Goal: Task Accomplishment & Management: Manage account settings

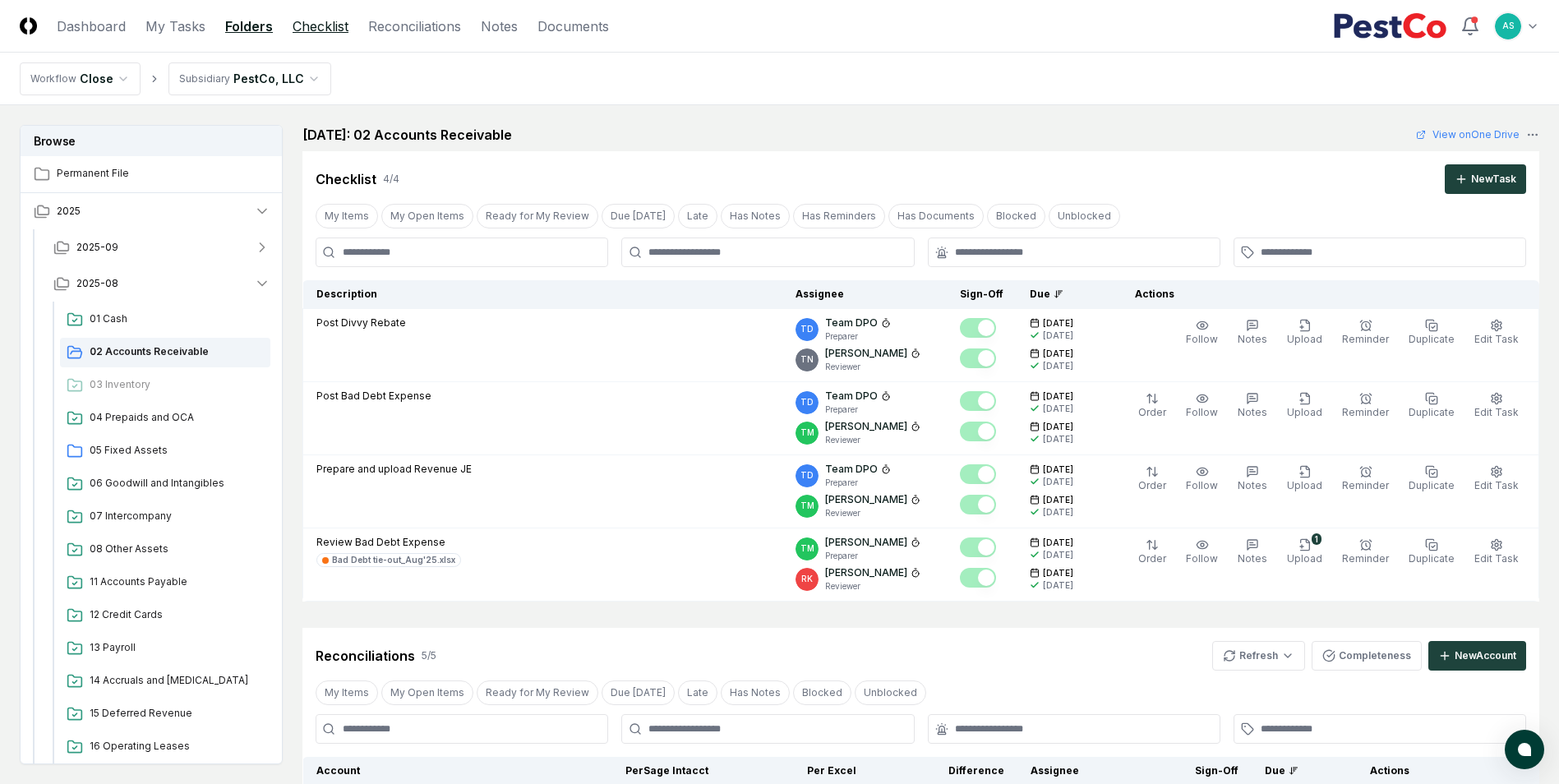
click at [336, 20] on link "Checklist" at bounding box center [321, 26] width 56 height 20
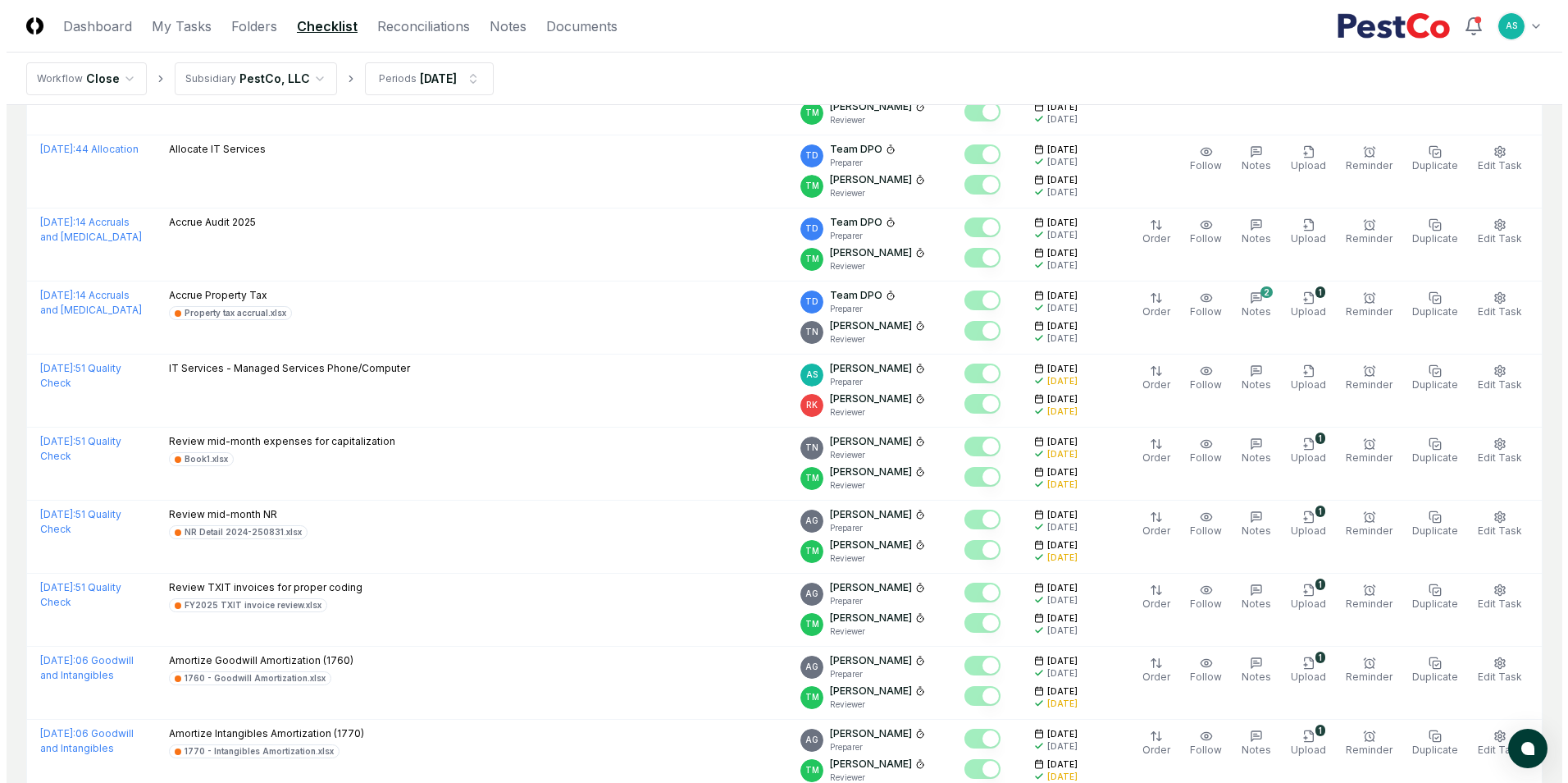
scroll to position [656, 0]
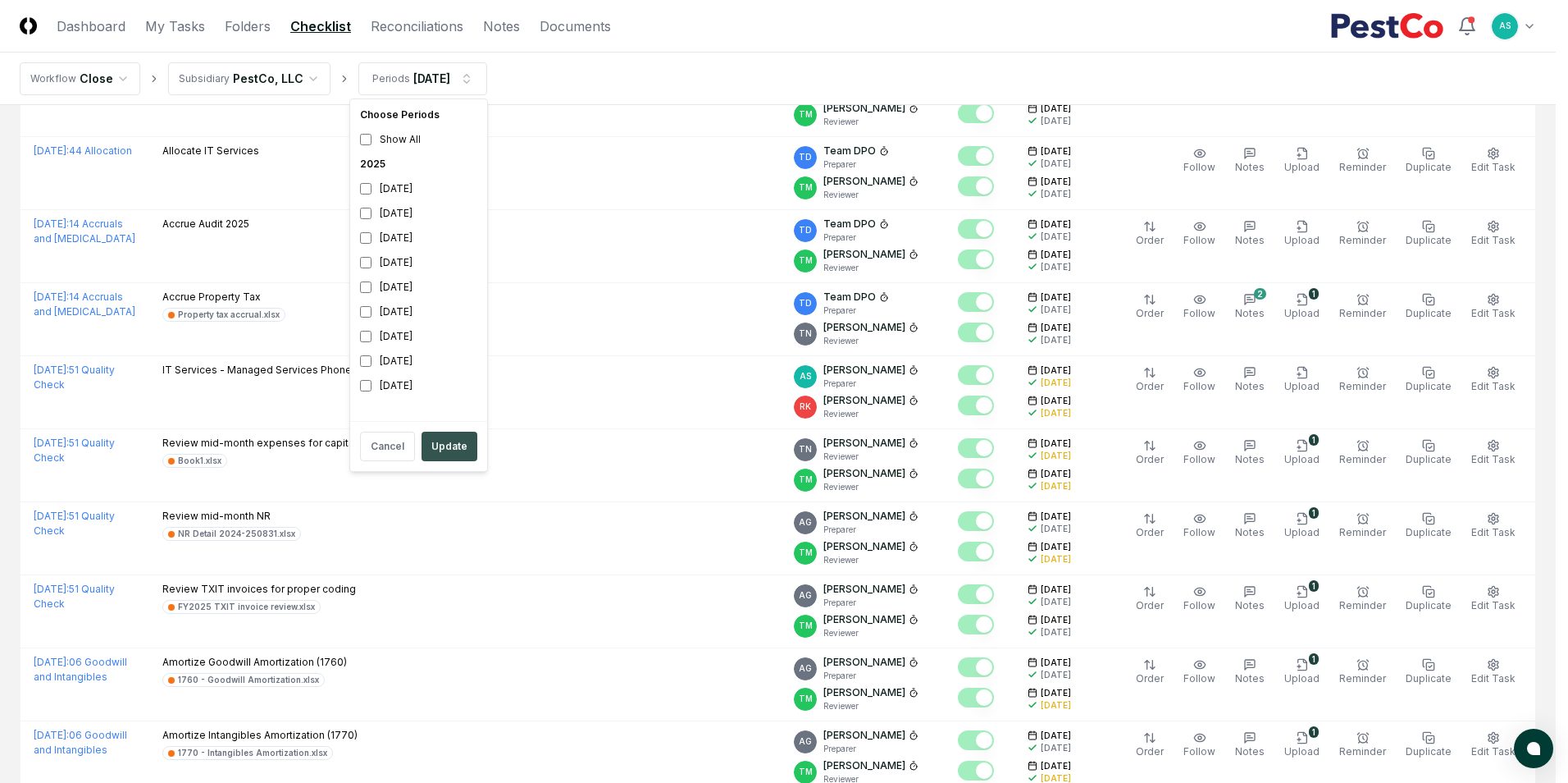
click at [447, 434] on button "Update" at bounding box center [449, 446] width 56 height 30
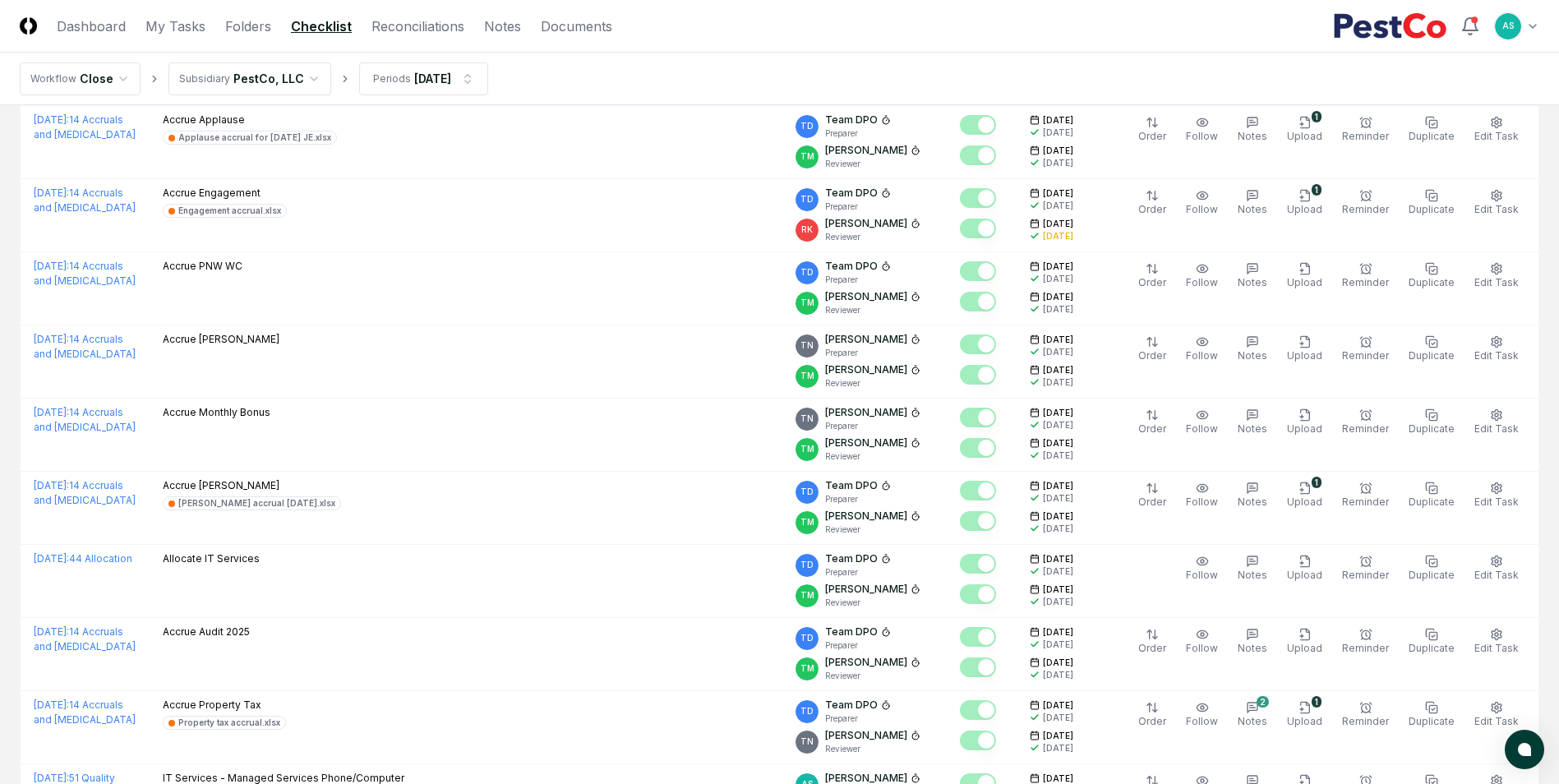
scroll to position [110, 0]
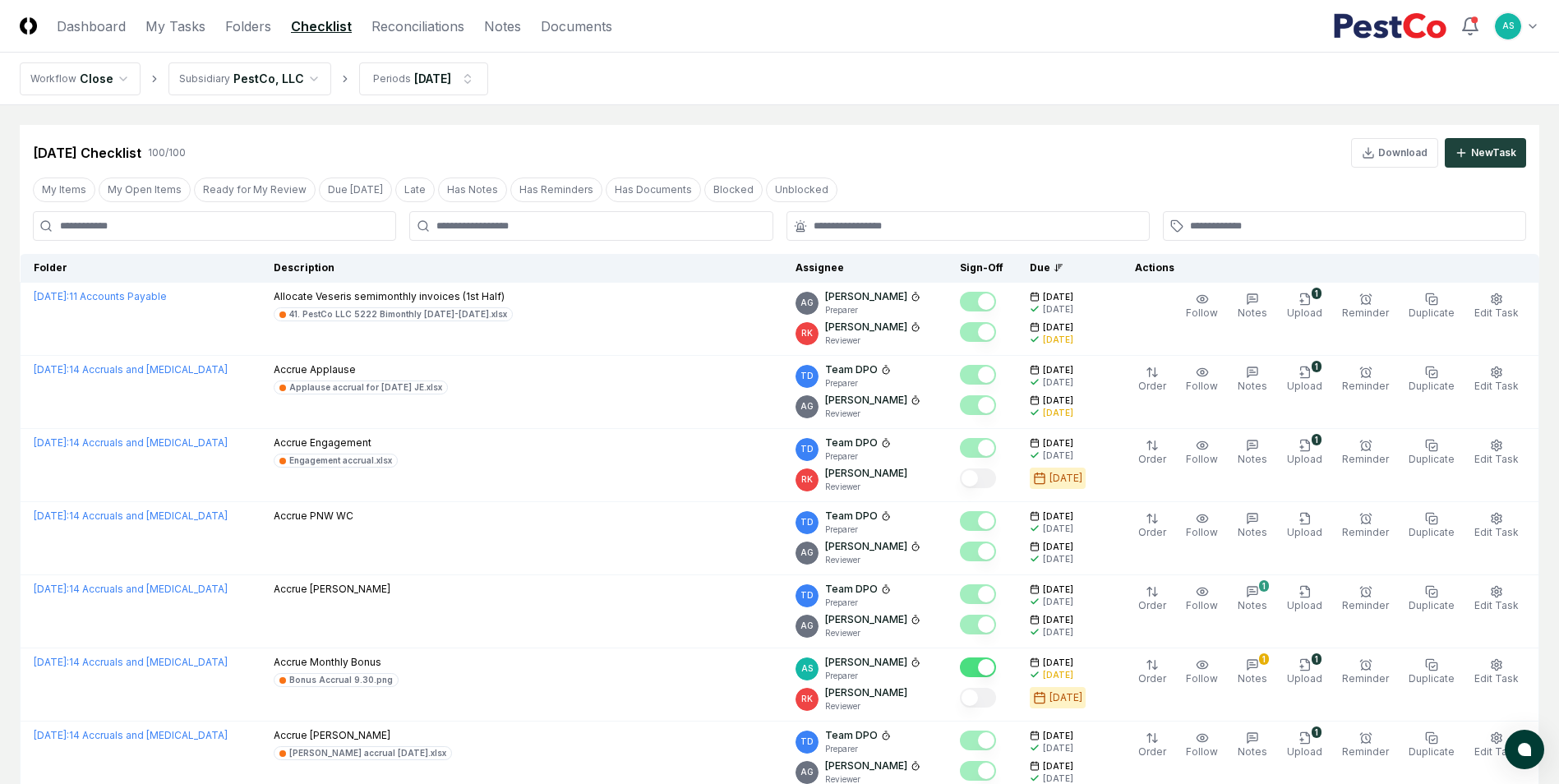
click at [434, 227] on div at bounding box center [591, 225] width 342 height 15
click at [455, 234] on div at bounding box center [591, 226] width 364 height 30
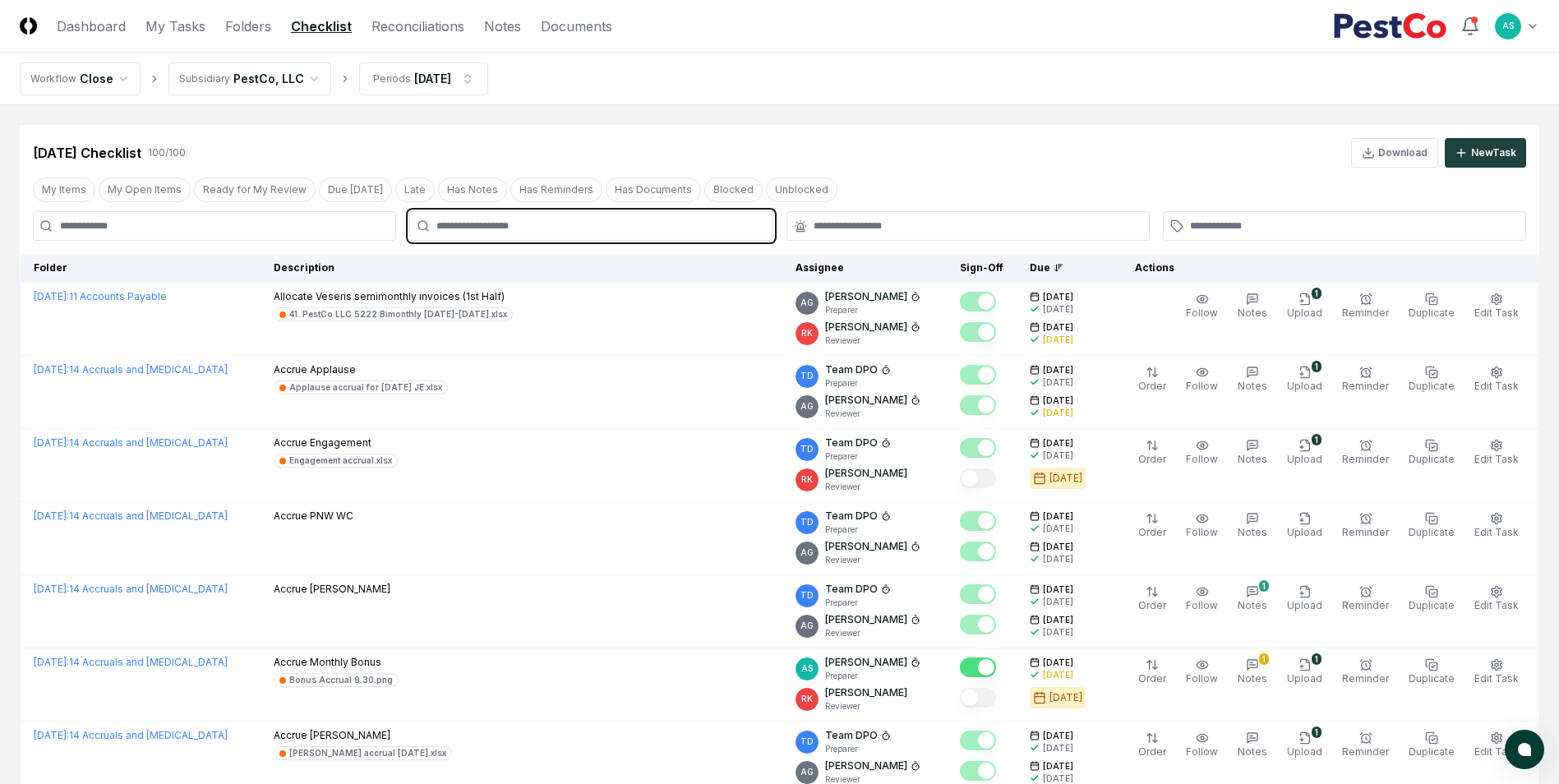
click at [472, 229] on input "text" at bounding box center [599, 225] width 325 height 15
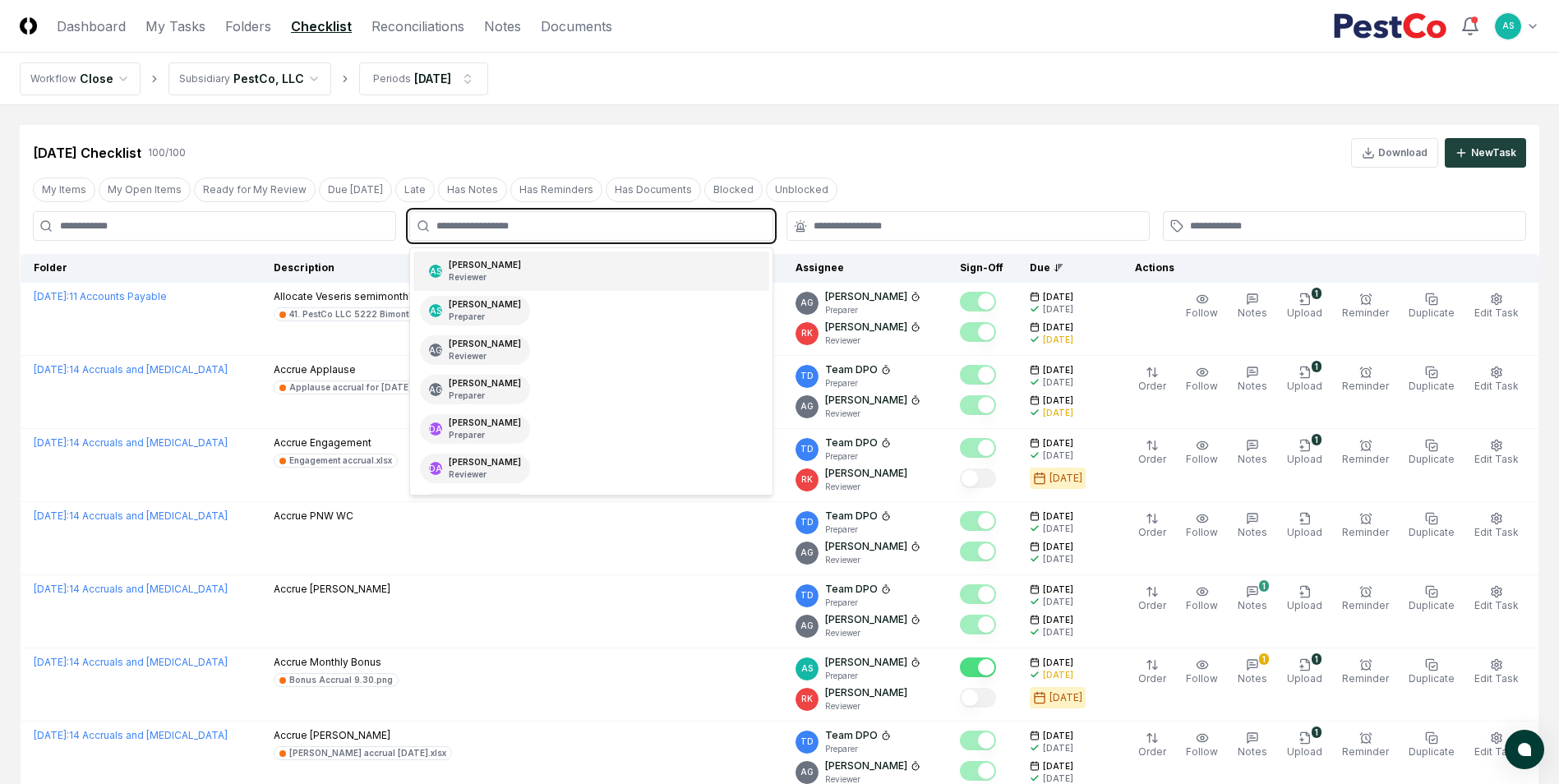
click at [486, 270] on div "[PERSON_NAME] Reviewer" at bounding box center [485, 271] width 73 height 25
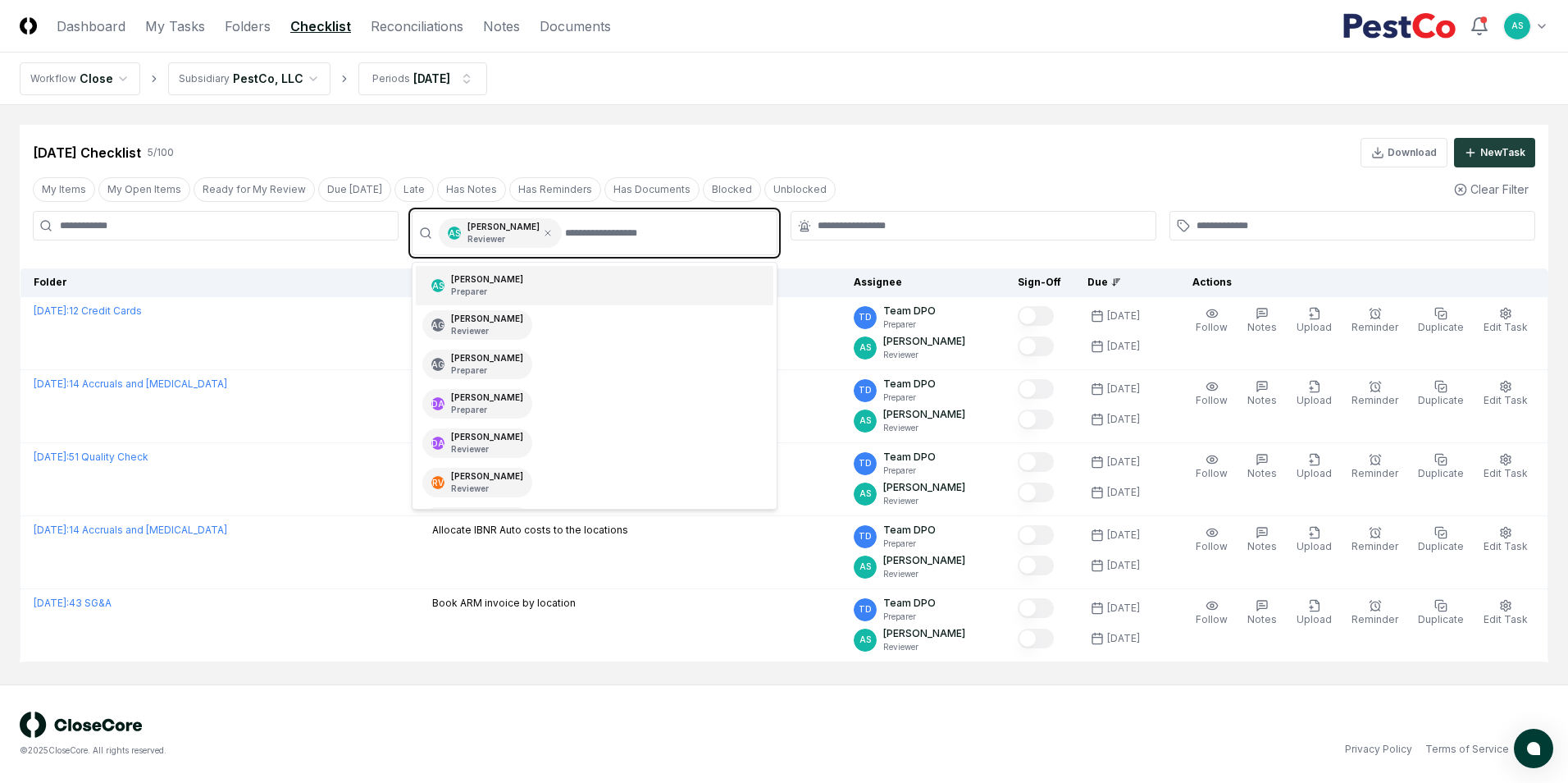
click at [477, 282] on div "[PERSON_NAME] Preparer" at bounding box center [487, 285] width 73 height 24
